Goal: Find specific page/section: Find specific page/section

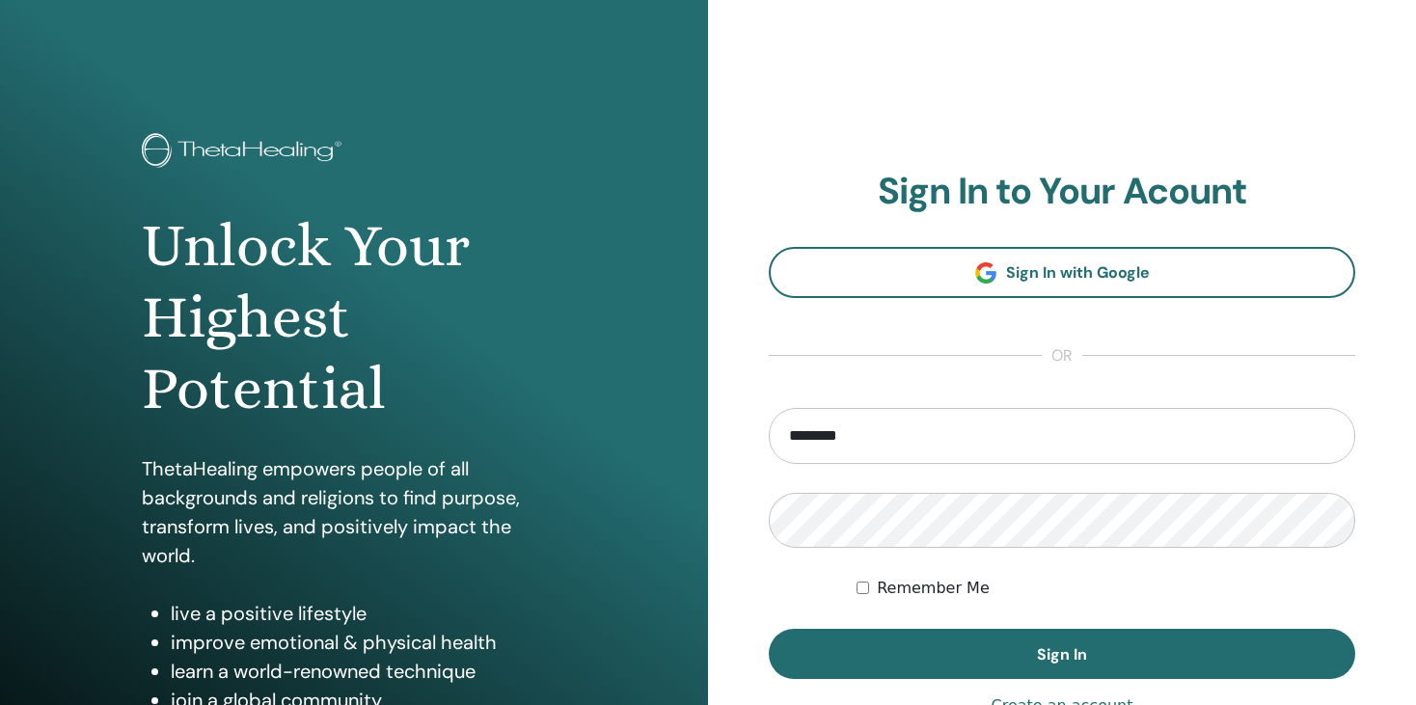
type input "**********"
click at [769, 629] on button "Sign In" at bounding box center [1062, 654] width 586 height 50
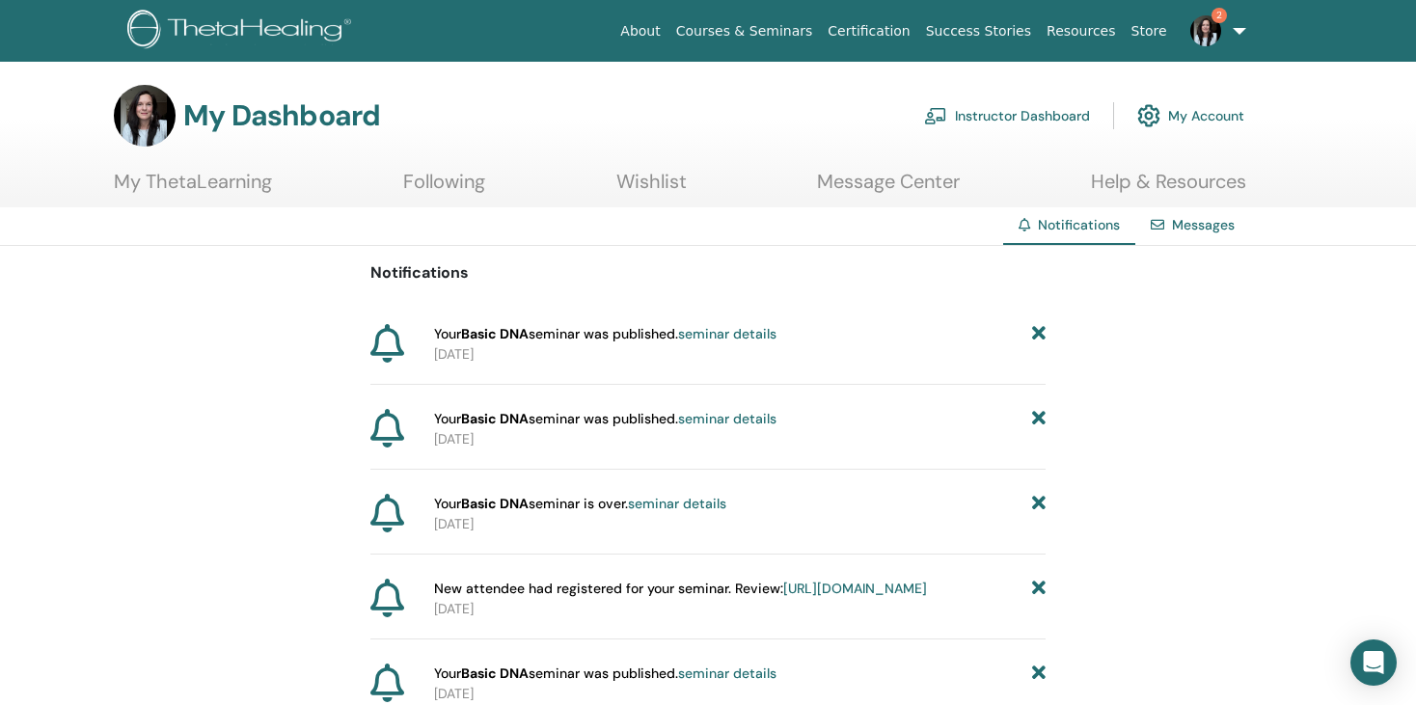
click at [1019, 122] on link "Instructor Dashboard" at bounding box center [1007, 116] width 166 height 42
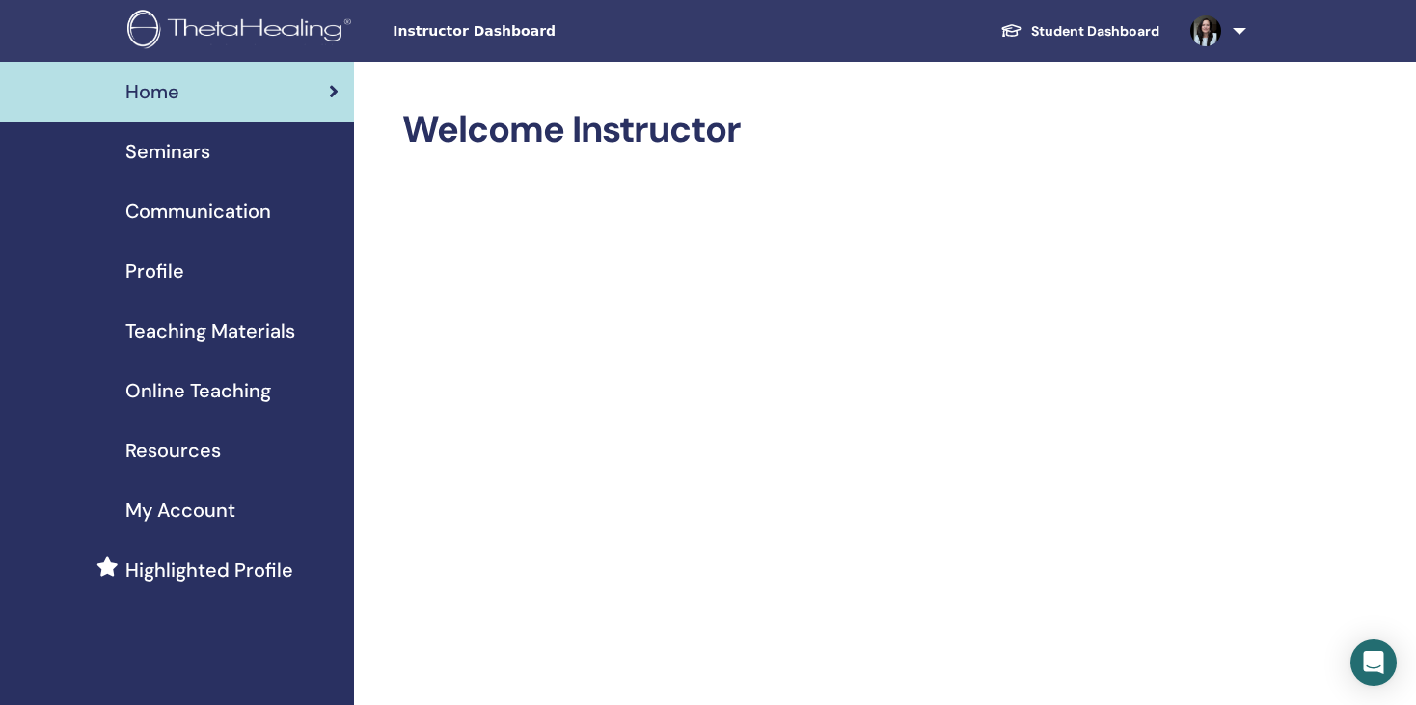
click at [161, 158] on span "Seminars" at bounding box center [167, 151] width 85 height 29
